Goal: Transaction & Acquisition: Purchase product/service

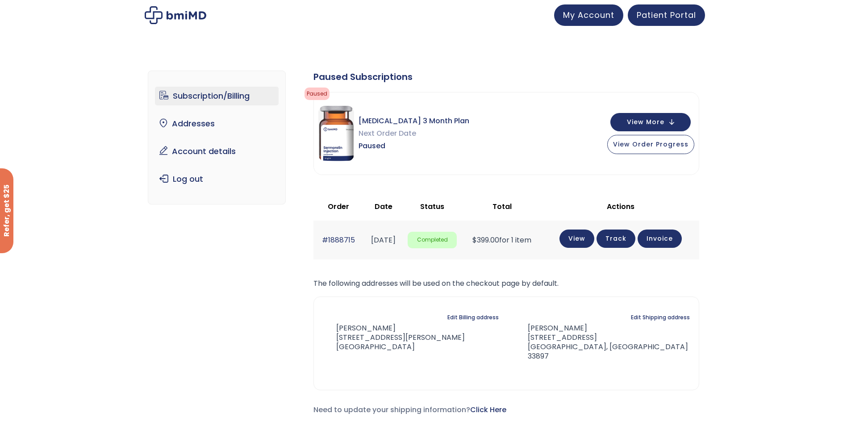
click at [205, 92] on link "Subscription/Billing" at bounding box center [217, 96] width 124 height 19
click at [192, 151] on link "Account details" at bounding box center [217, 151] width 124 height 19
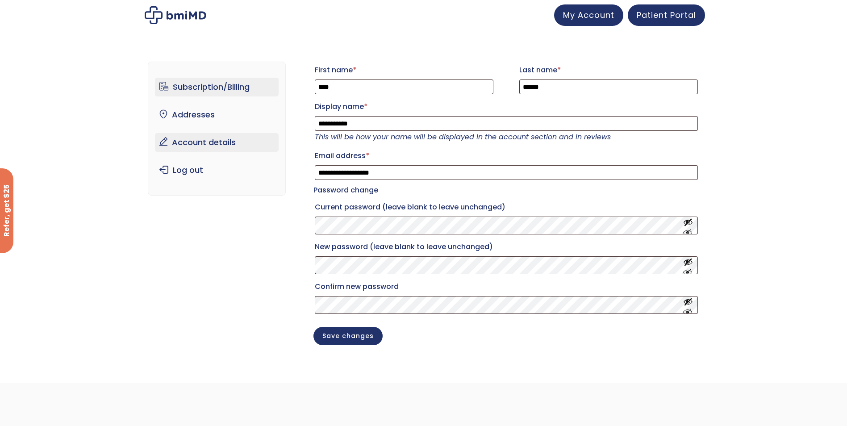
click at [207, 83] on link "Subscription/Billing" at bounding box center [217, 87] width 124 height 19
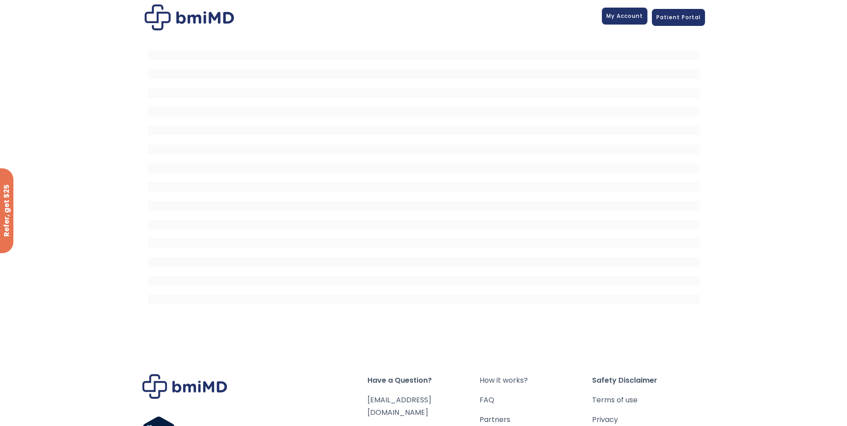
click at [628, 17] on span "My Account" at bounding box center [625, 16] width 37 height 8
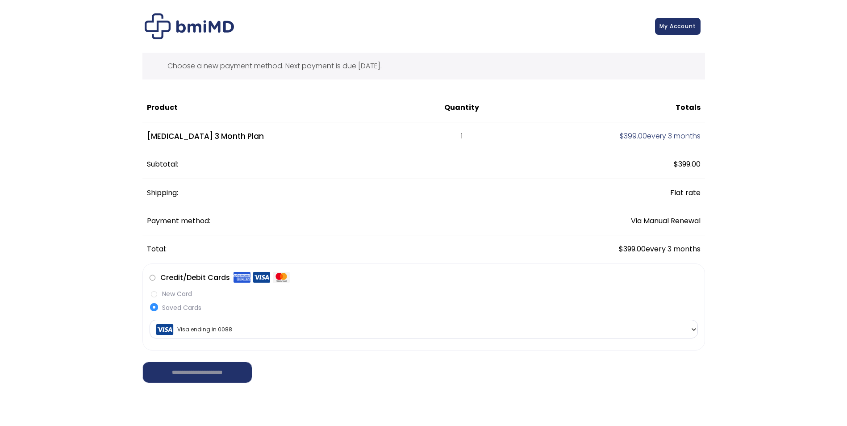
click at [156, 294] on label "New Card" at bounding box center [424, 293] width 549 height 9
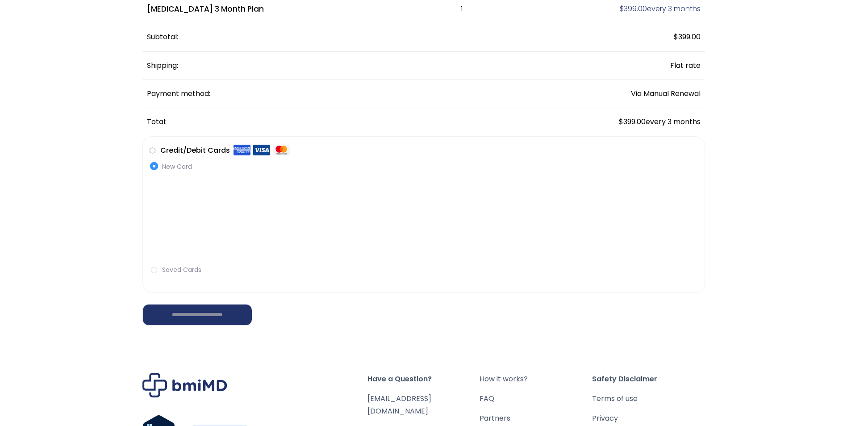
scroll to position [134, 0]
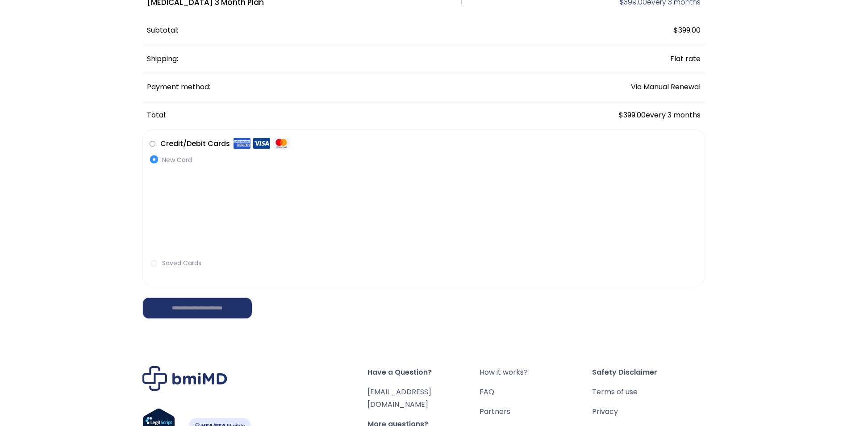
click at [155, 263] on label "Saved Cards" at bounding box center [424, 263] width 549 height 9
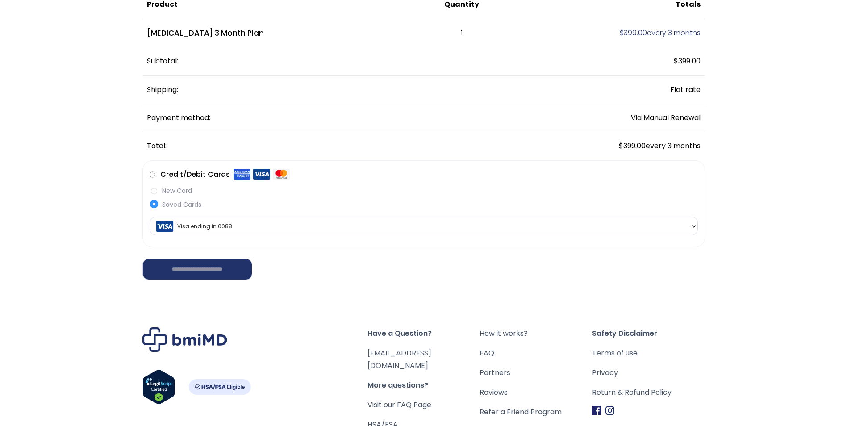
scroll to position [89, 0]
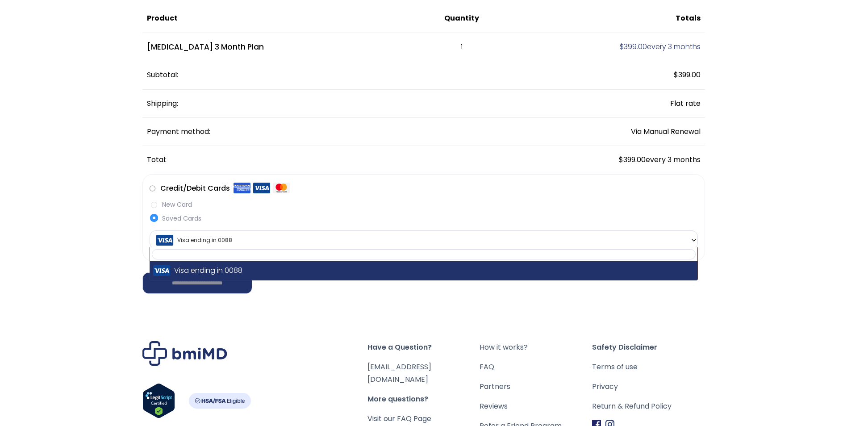
click at [693, 239] on b at bounding box center [694, 240] width 7 height 7
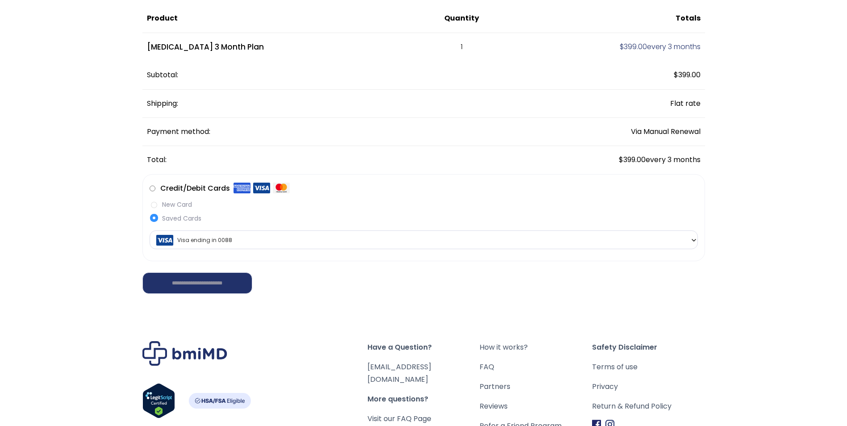
click at [153, 203] on label "New Card" at bounding box center [424, 204] width 549 height 9
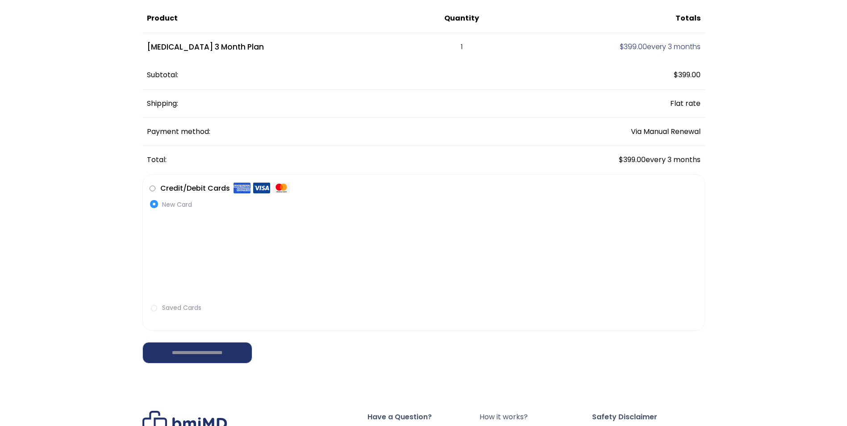
click at [155, 307] on label "Saved Cards" at bounding box center [424, 307] width 549 height 9
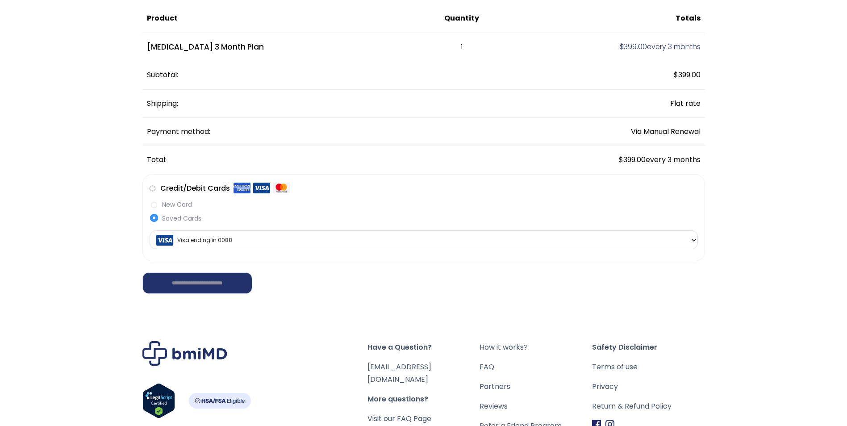
click at [691, 239] on b at bounding box center [694, 240] width 7 height 7
click at [151, 202] on label "New Card" at bounding box center [424, 204] width 549 height 9
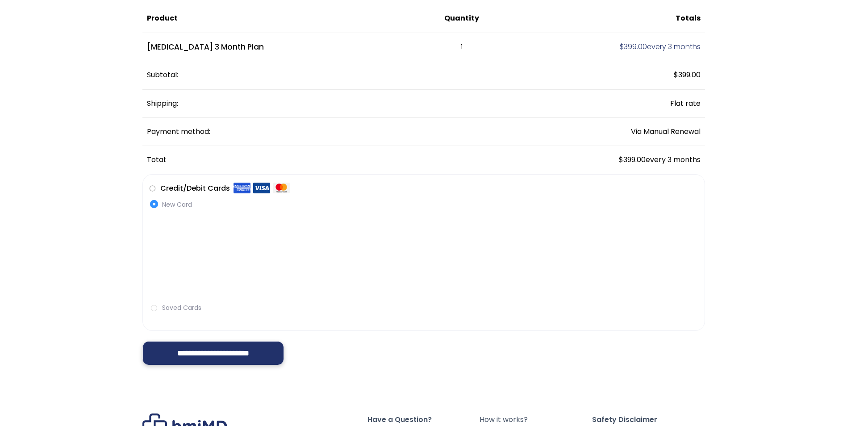
click at [174, 349] on input "**********" at bounding box center [213, 353] width 142 height 24
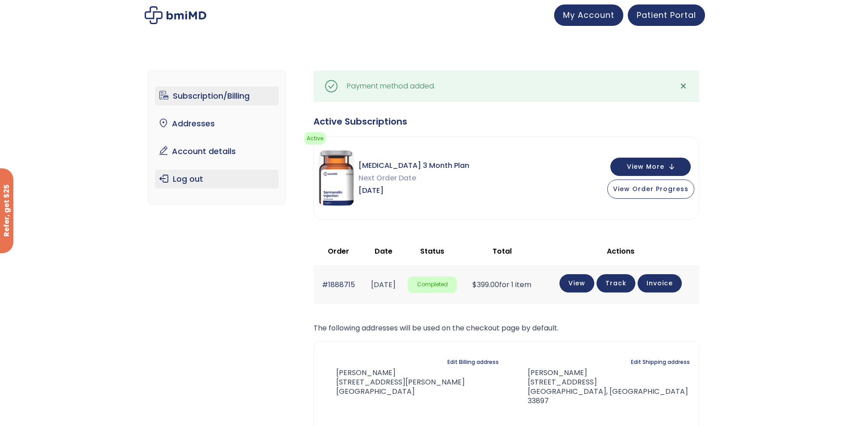
click at [197, 180] on link "Log out" at bounding box center [217, 179] width 124 height 19
